Goal: Navigation & Orientation: Find specific page/section

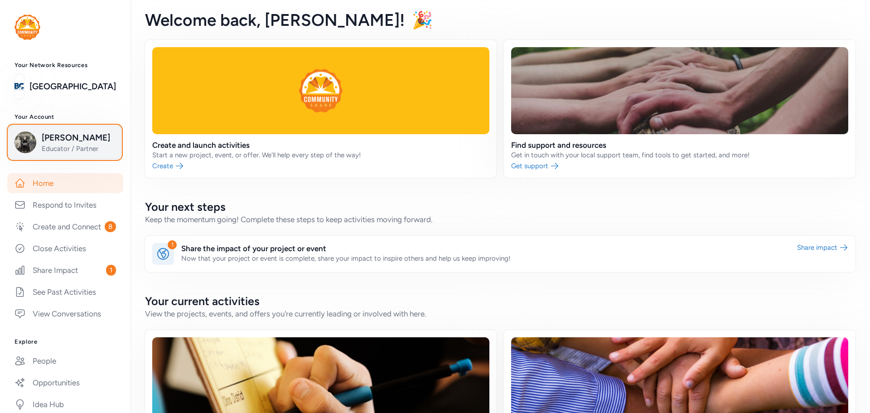
click at [40, 143] on div "[PERSON_NAME] Educator / Partner" at bounding box center [64, 142] width 101 height 22
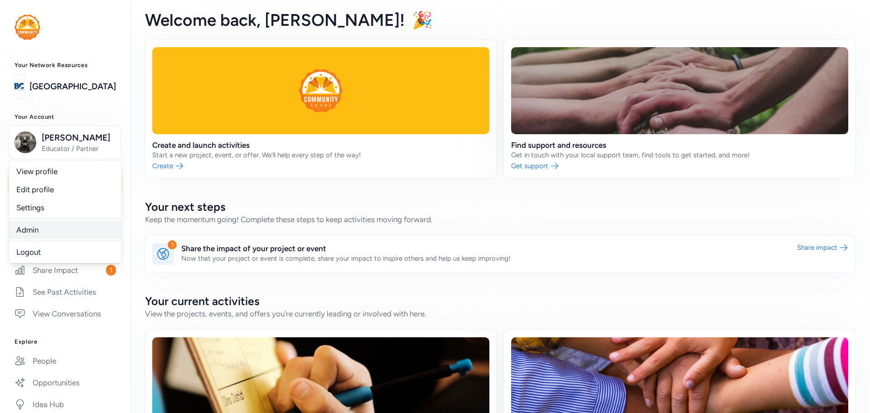
click at [40, 230] on link "Admin" at bounding box center [65, 230] width 112 height 18
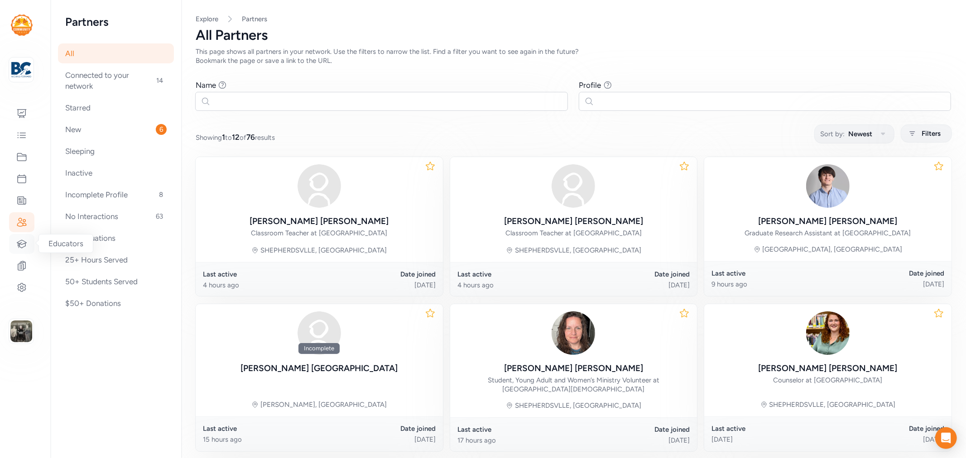
click at [25, 237] on div at bounding box center [21, 244] width 25 height 20
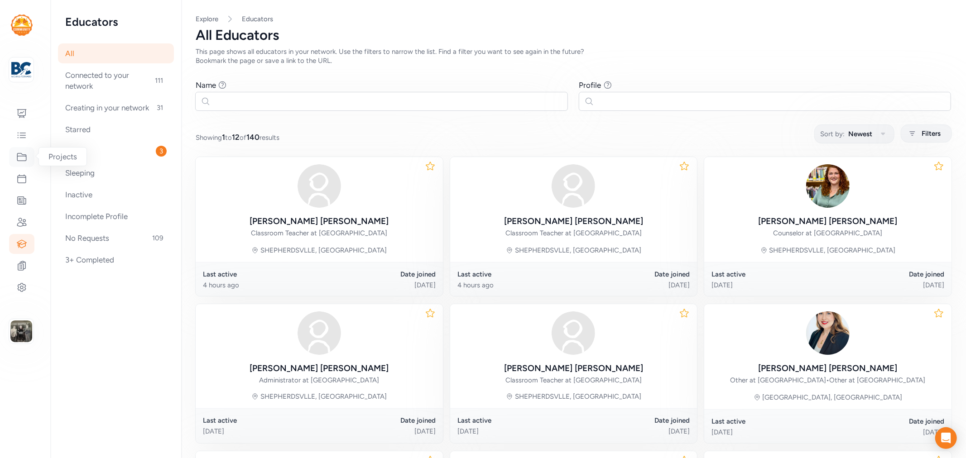
click at [19, 154] on icon at bounding box center [21, 158] width 9 height 8
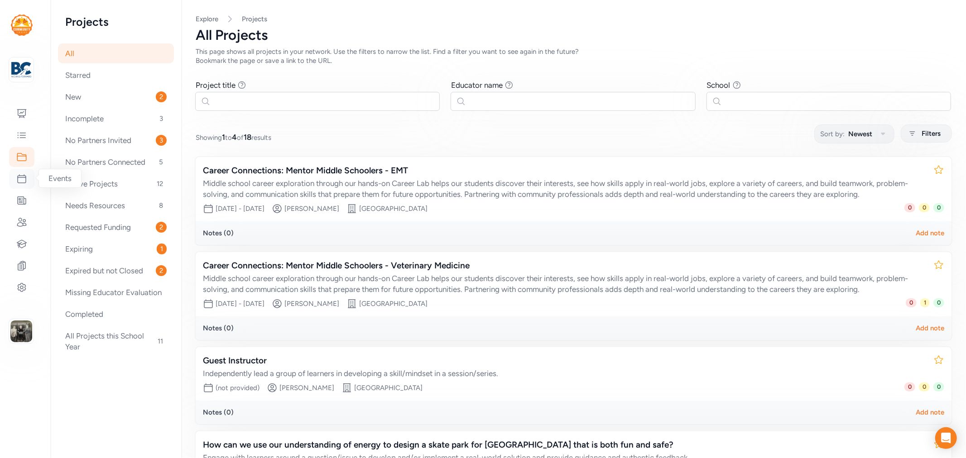
click at [20, 179] on icon at bounding box center [21, 178] width 11 height 11
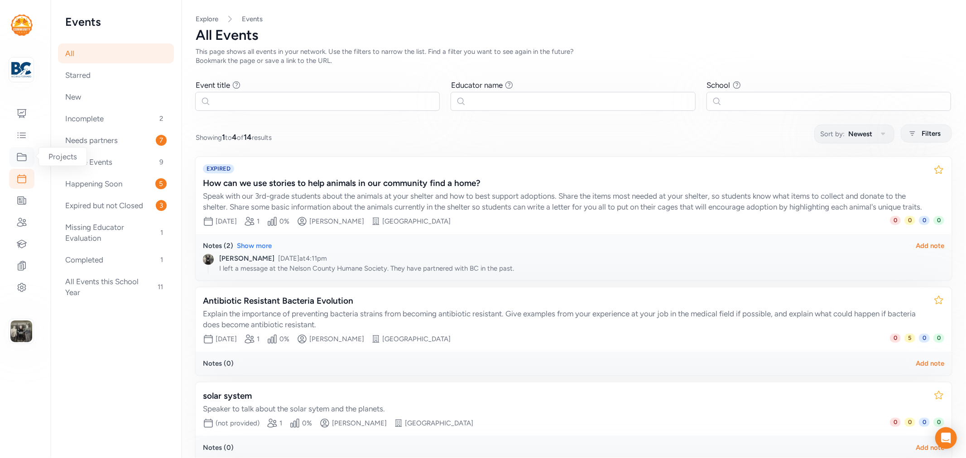
click at [21, 156] on icon at bounding box center [21, 157] width 11 height 11
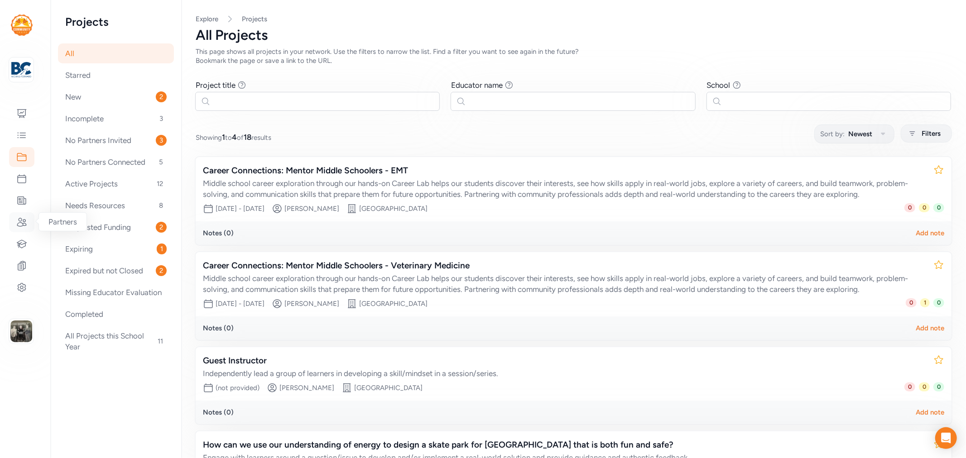
click at [22, 219] on icon at bounding box center [21, 222] width 11 height 11
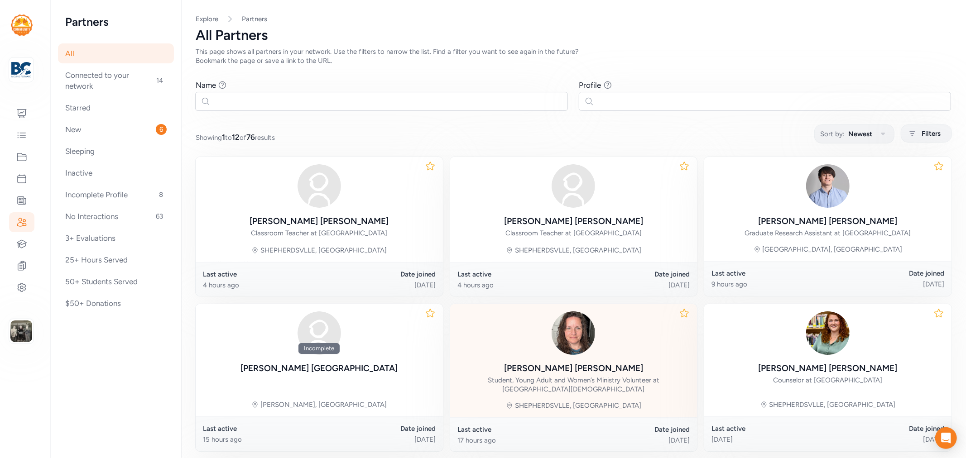
click at [561, 352] on img at bounding box center [573, 333] width 43 height 43
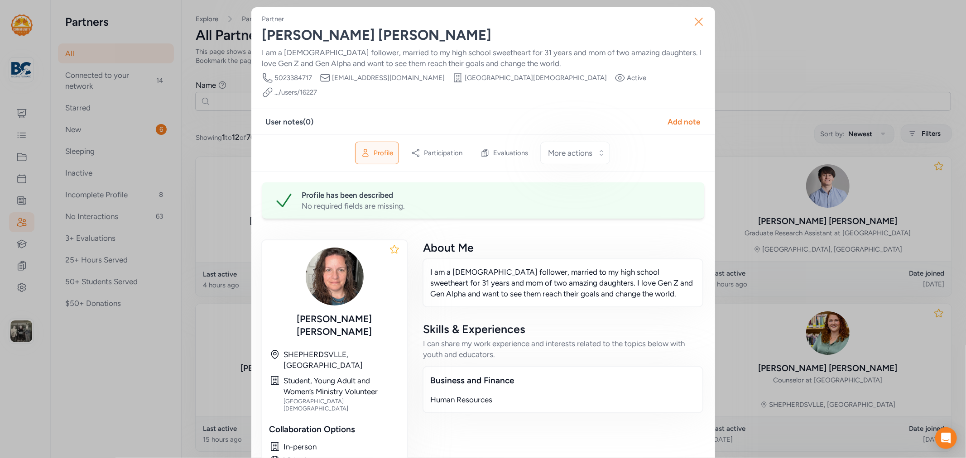
click at [695, 21] on icon "button" at bounding box center [698, 21] width 7 height 7
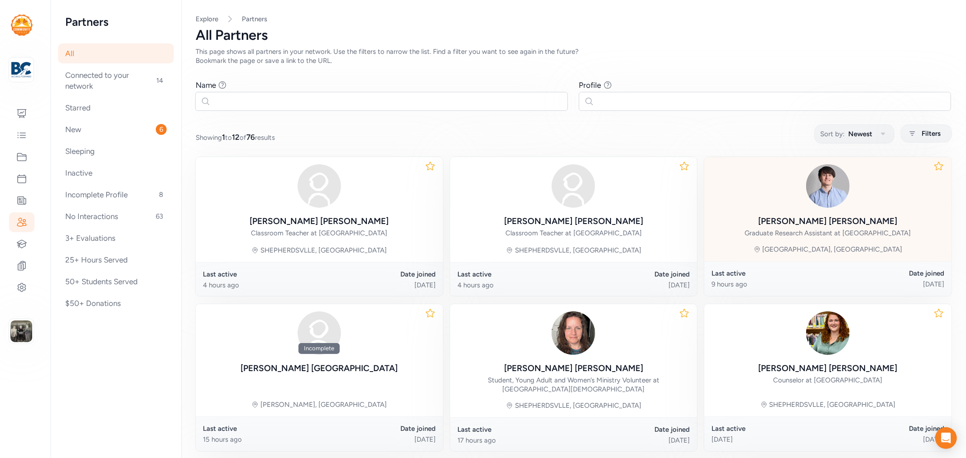
click at [804, 215] on div "Kyle Beasley" at bounding box center [828, 221] width 139 height 13
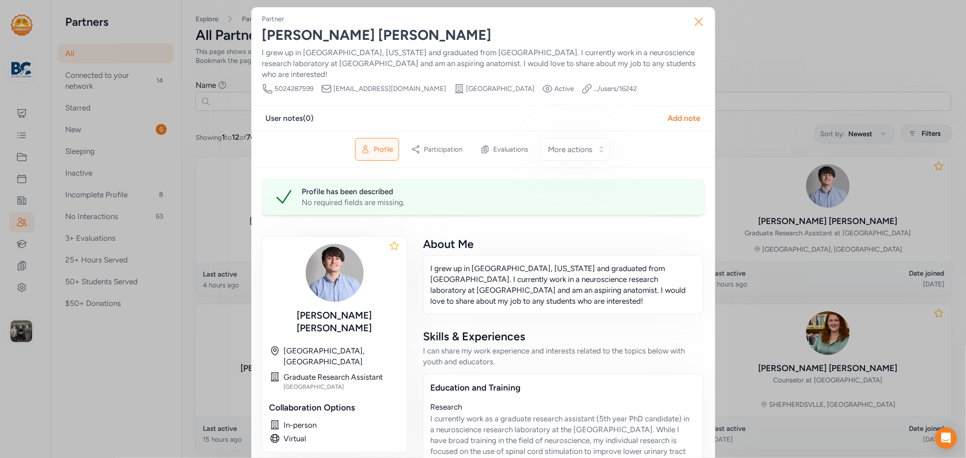
click at [692, 24] on icon "button" at bounding box center [699, 21] width 14 height 14
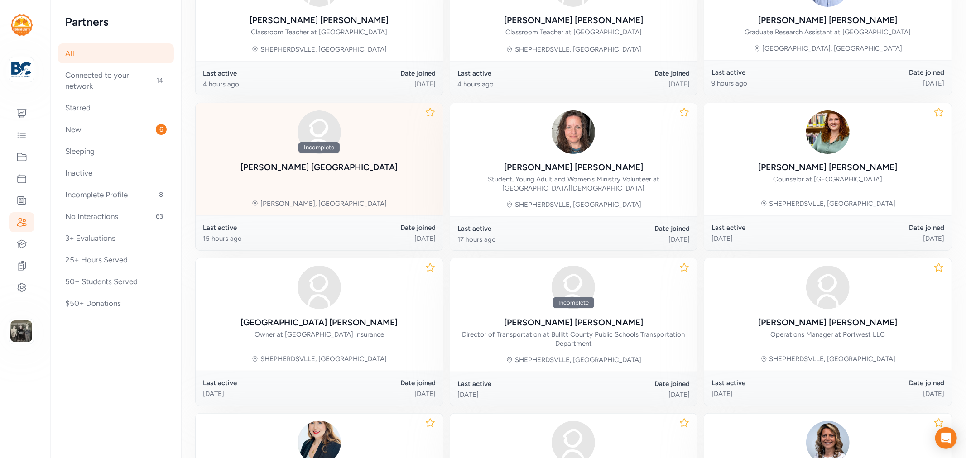
scroll to position [101, 0]
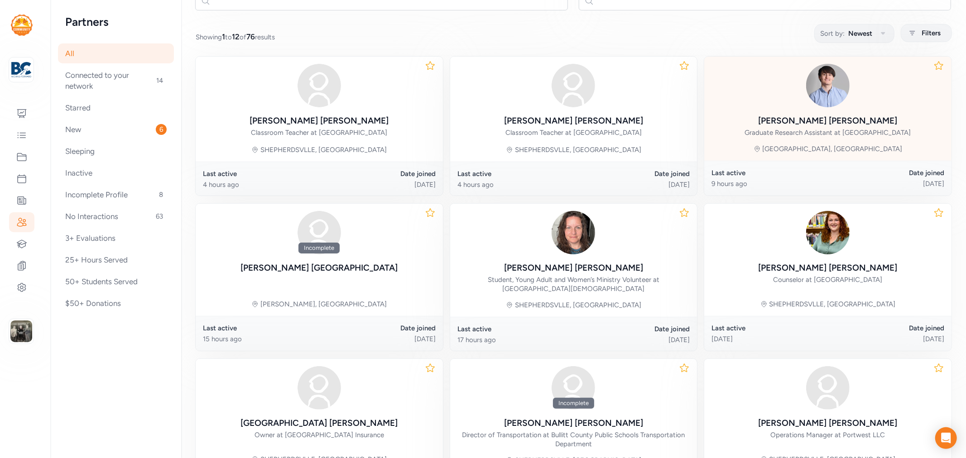
click at [816, 128] on div "Graduate Research Assistant at University of Louisville Health Science Campus" at bounding box center [828, 132] width 166 height 9
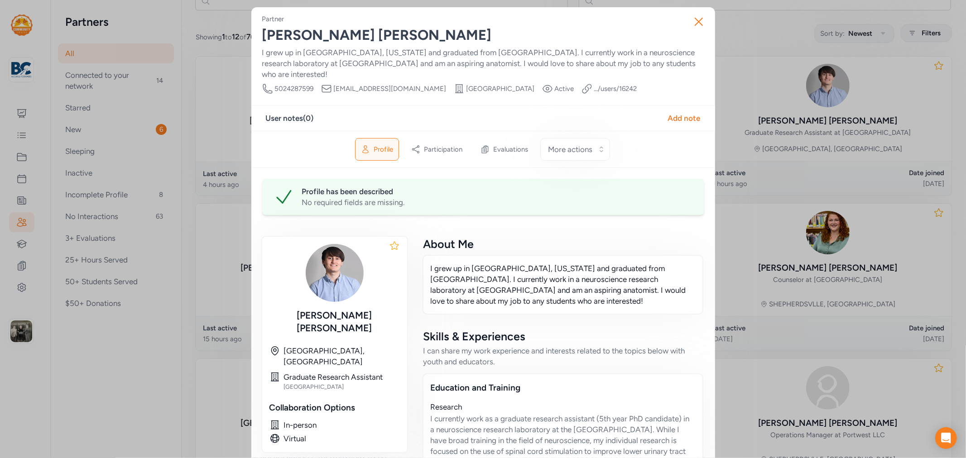
click at [677, 17] on div "Partner" at bounding box center [483, 18] width 442 height 9
click at [700, 23] on icon "button" at bounding box center [699, 21] width 14 height 14
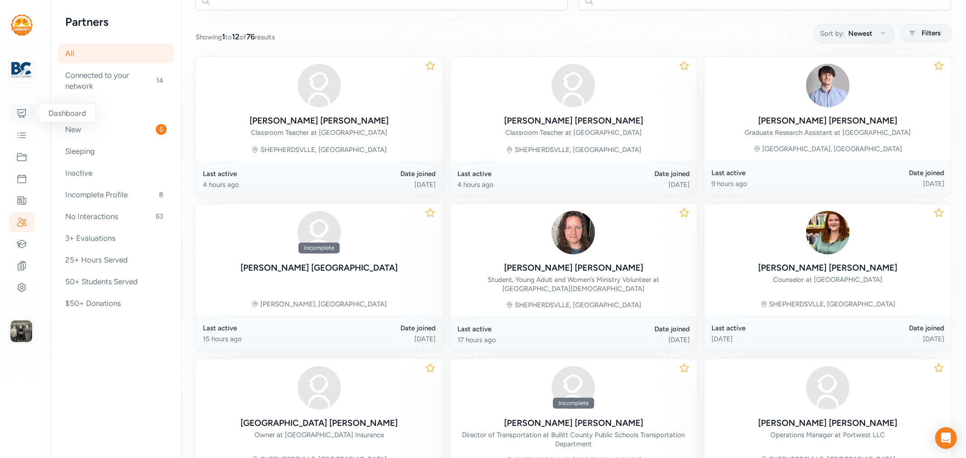
click at [17, 110] on icon at bounding box center [21, 113] width 11 height 11
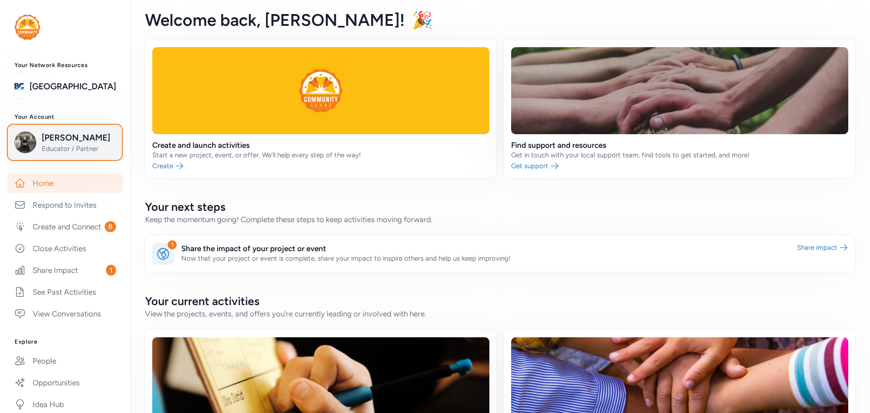
click at [84, 144] on span "[PERSON_NAME]" at bounding box center [78, 137] width 73 height 13
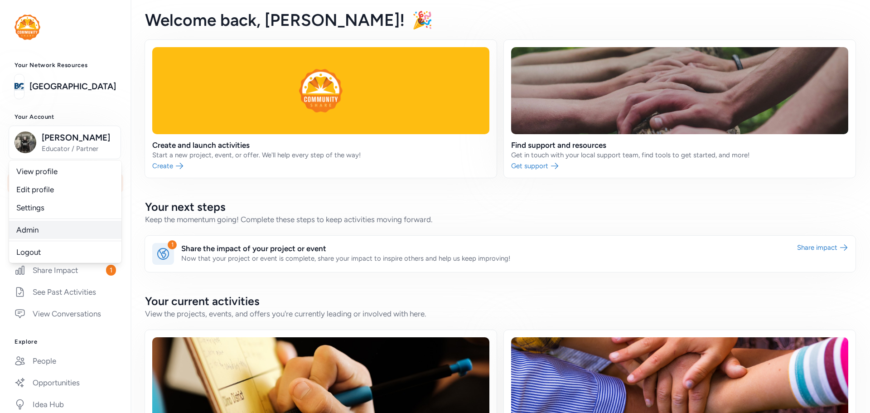
click at [37, 227] on link "Admin" at bounding box center [65, 230] width 112 height 18
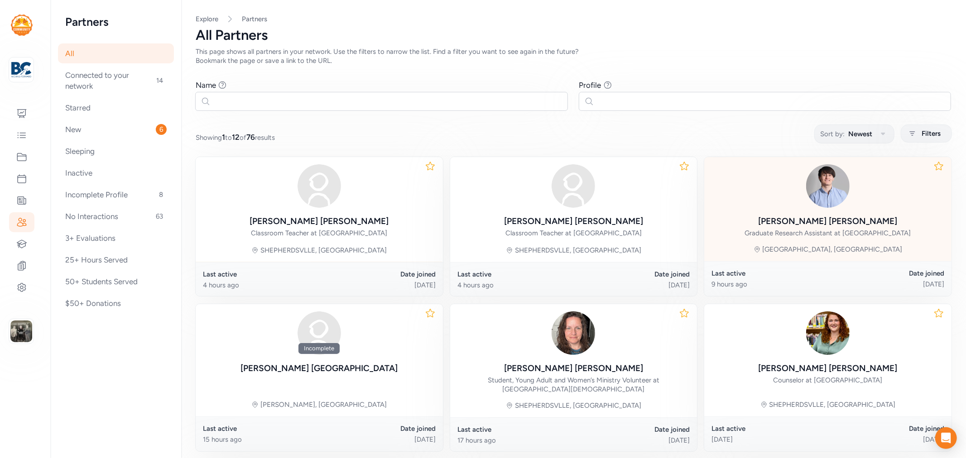
click at [796, 221] on div "[PERSON_NAME] Graduate Research Assistant at [GEOGRAPHIC_DATA]" at bounding box center [828, 226] width 166 height 23
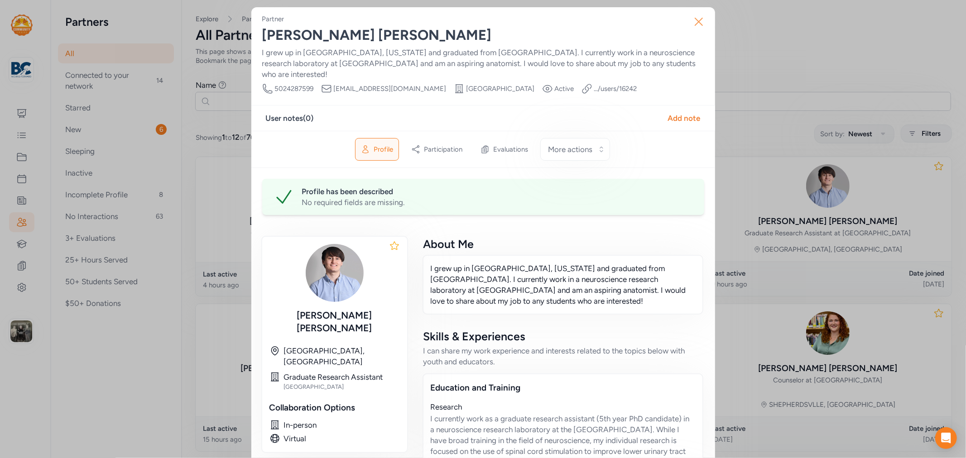
click at [693, 18] on icon "button" at bounding box center [699, 21] width 14 height 14
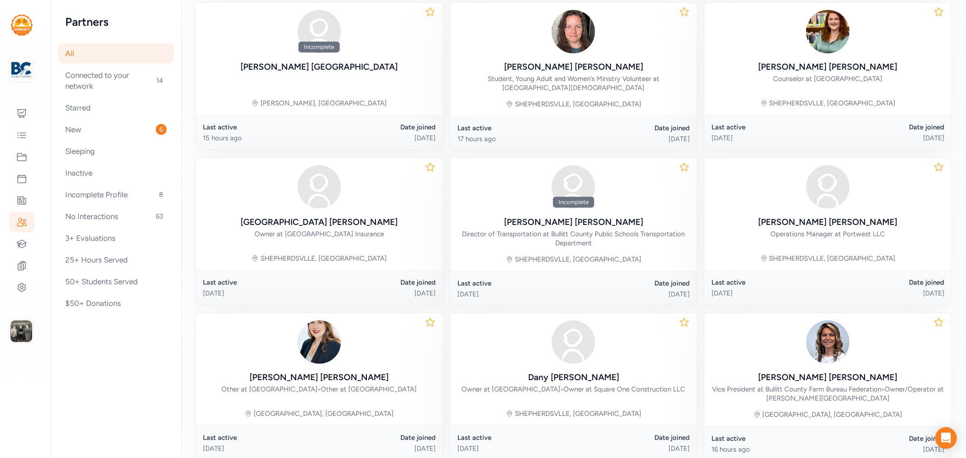
scroll to position [385, 0]
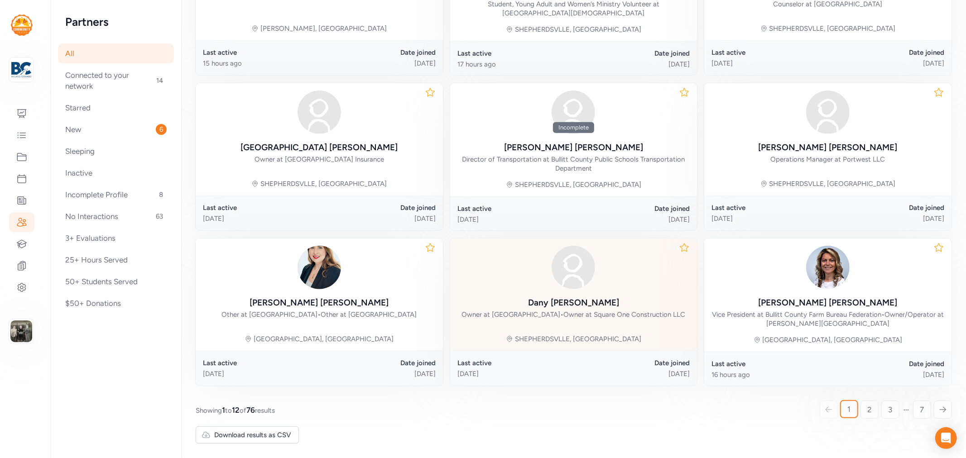
click at [562, 302] on div "Dany Reagan Arreola" at bounding box center [573, 303] width 91 height 13
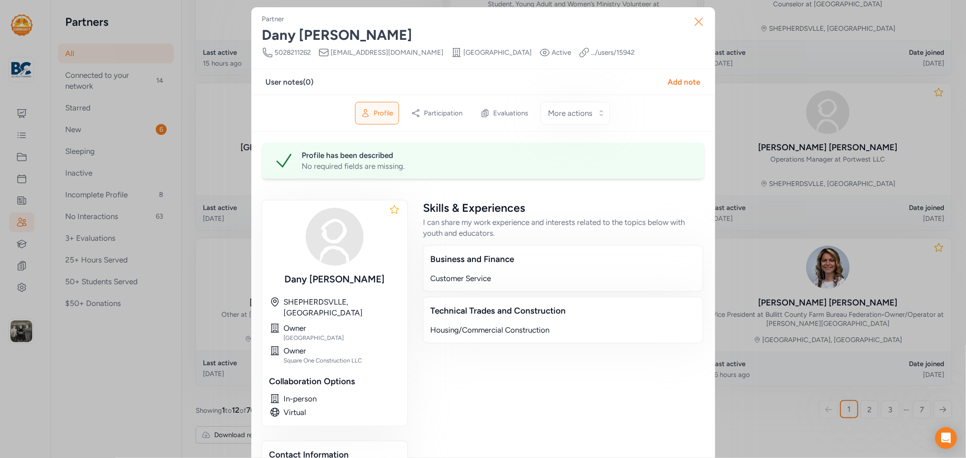
click at [693, 24] on icon "button" at bounding box center [699, 21] width 14 height 14
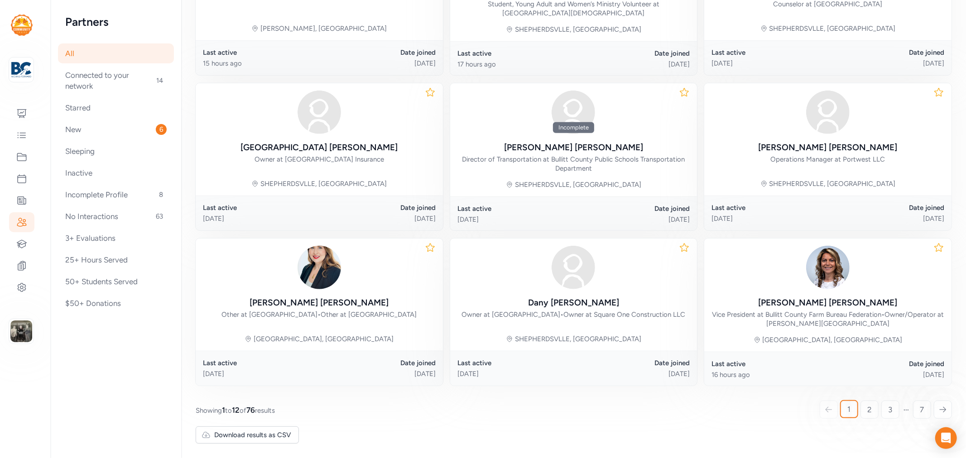
scroll to position [83, 0]
